Goal: Navigation & Orientation: Find specific page/section

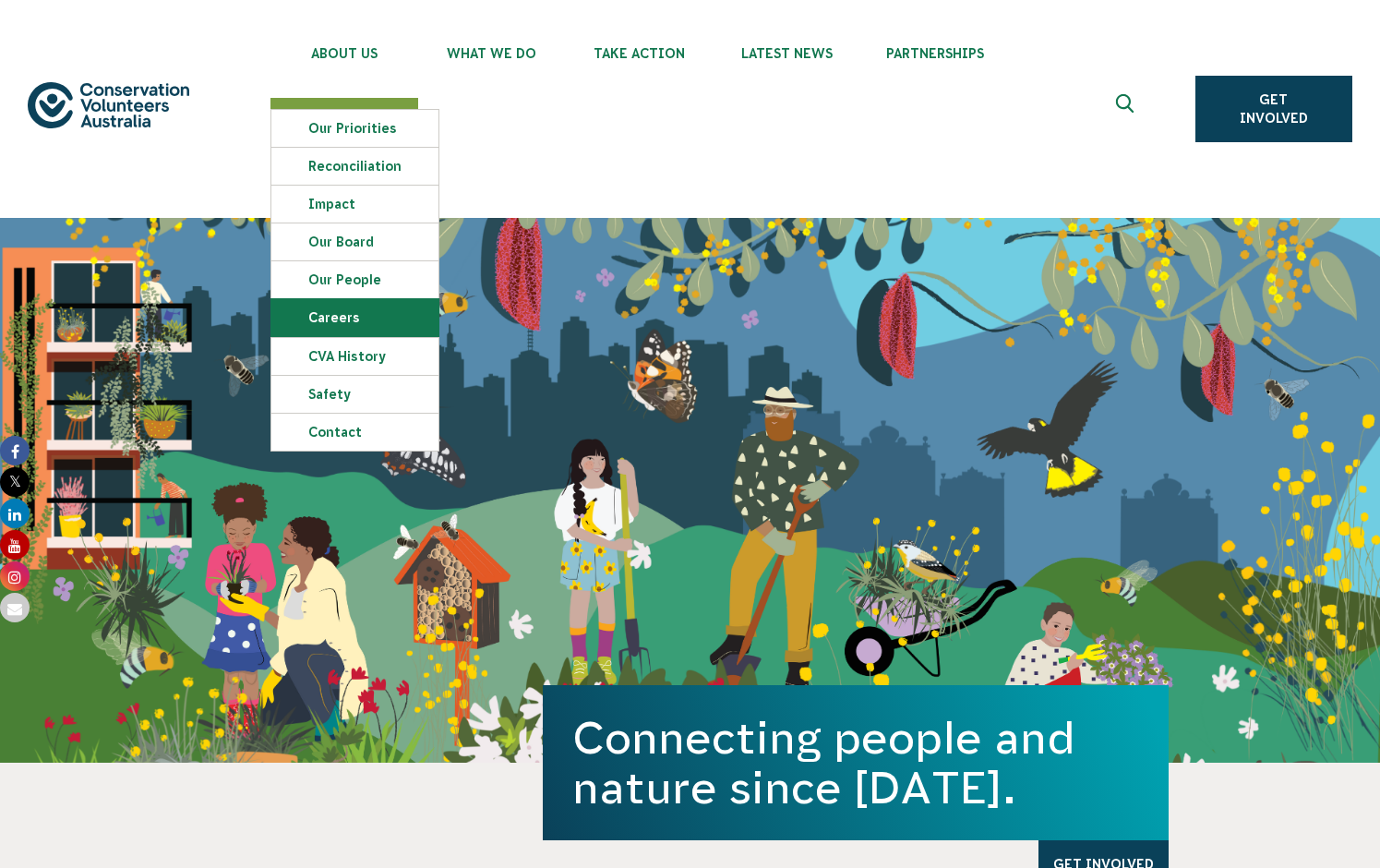
click at [395, 312] on link "Careers" at bounding box center [355, 318] width 167 height 37
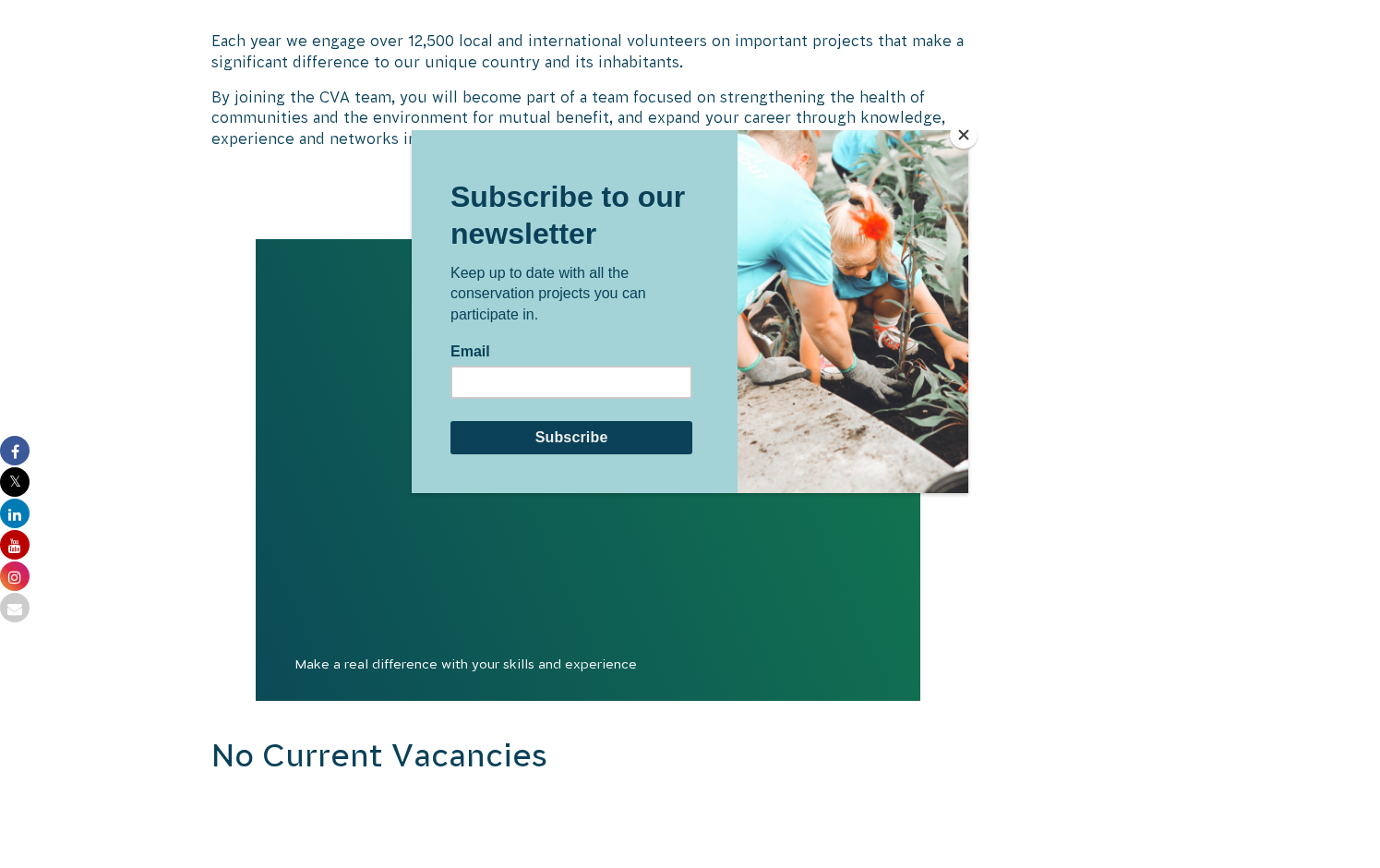
scroll to position [1649, 0]
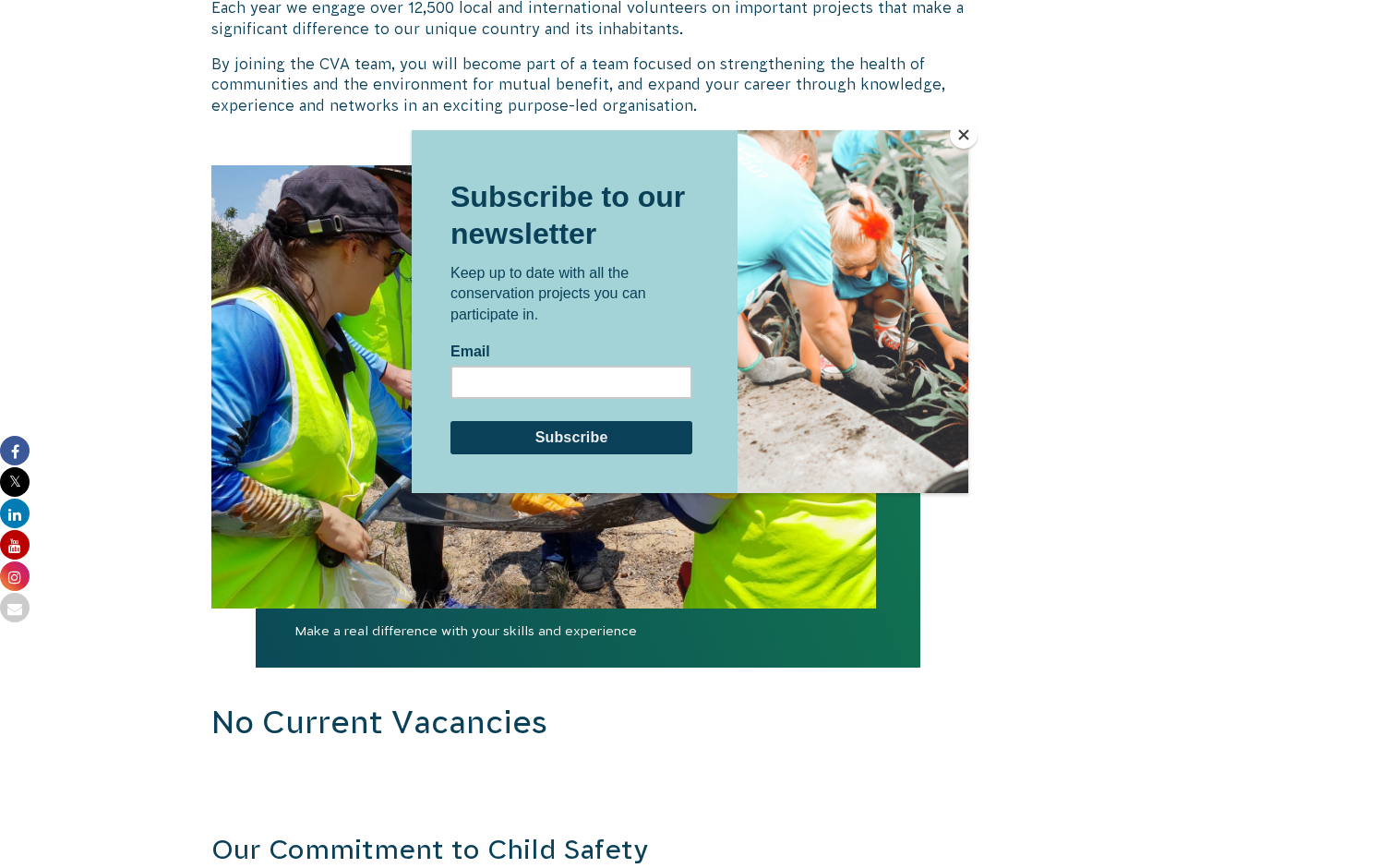
click at [958, 140] on button "Close" at bounding box center [963, 135] width 28 height 28
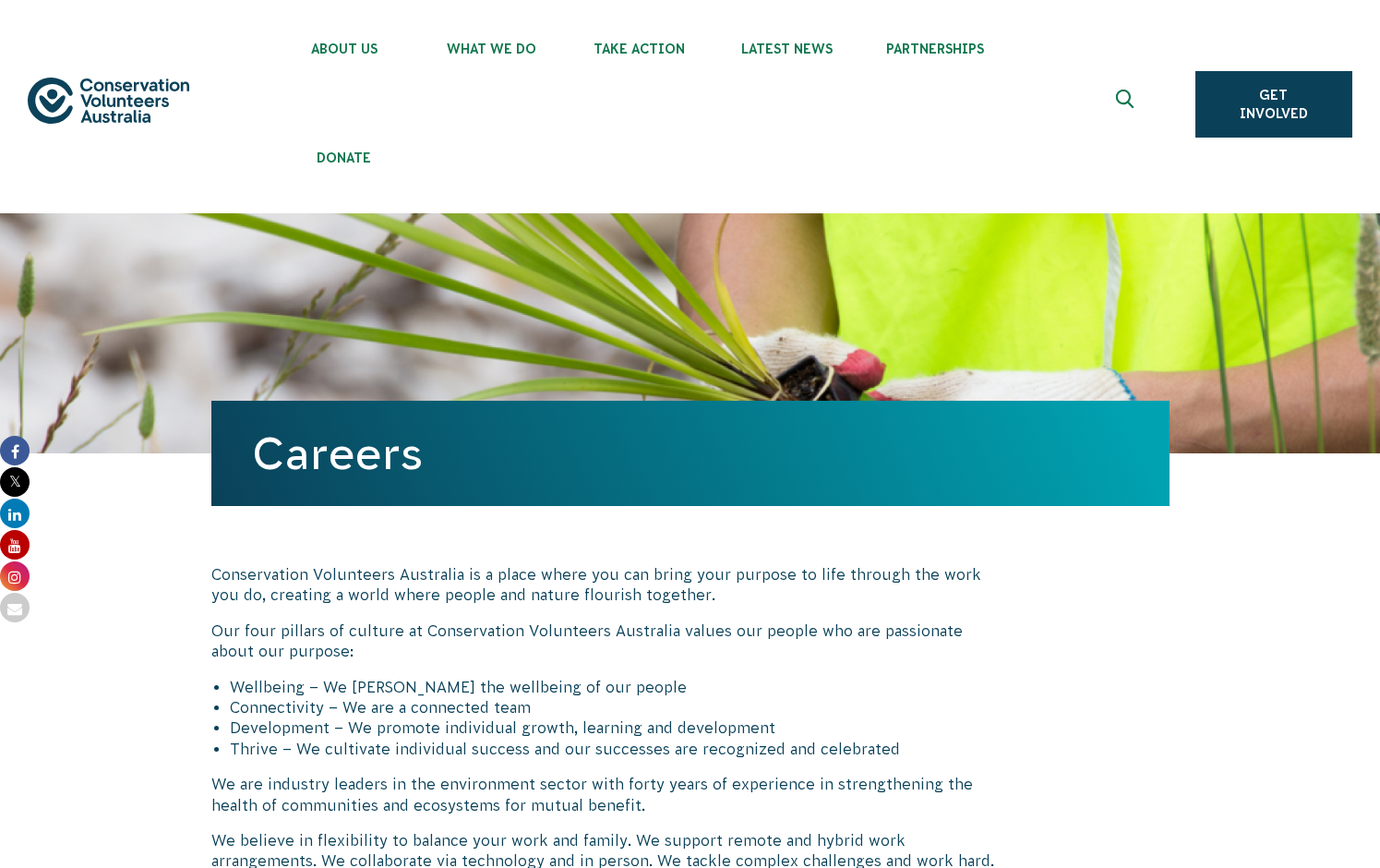
scroll to position [0, 0]
